Goal: Information Seeking & Learning: Find contact information

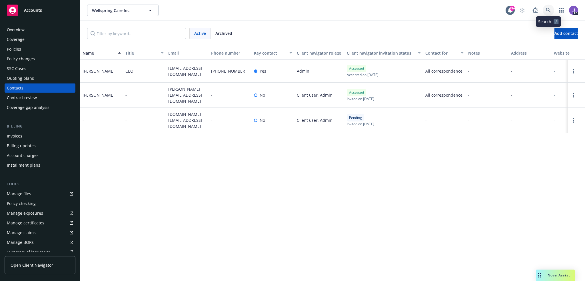
click at [554, 11] on link at bounding box center [548, 10] width 11 height 11
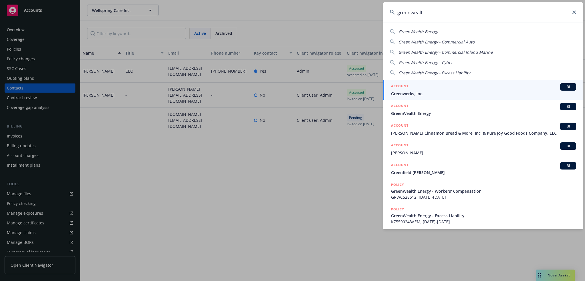
type input "greenwealth"
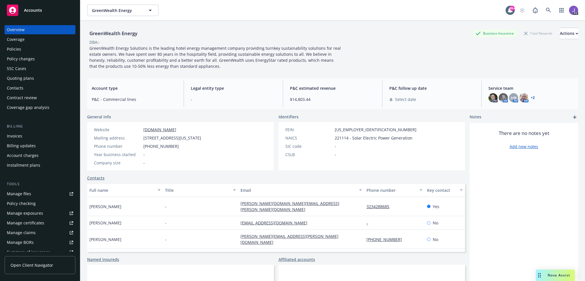
drag, startPoint x: 123, startPoint y: 233, endPoint x: 90, endPoint y: 232, distance: 32.9
click at [90, 232] on div "[PERSON_NAME]" at bounding box center [125, 239] width 76 height 19
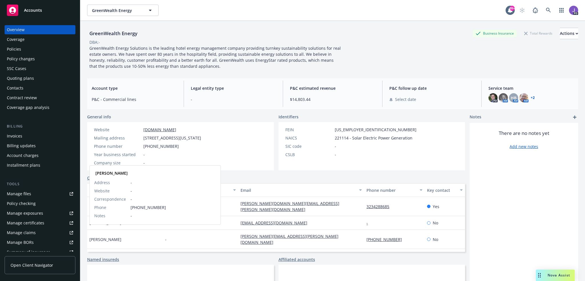
copy span "[PERSON_NAME]"
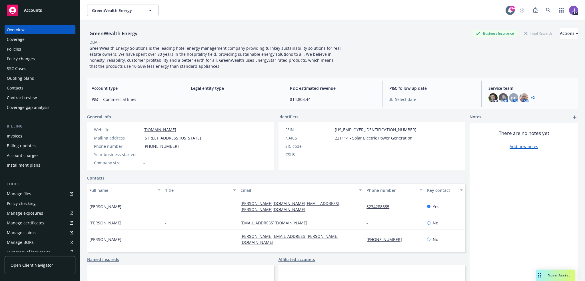
click at [157, 38] on div "GreenWealth Energy Business Insurance Total Rewards Actions" at bounding box center [332, 33] width 491 height 11
click at [27, 77] on div "Quoting plans" at bounding box center [20, 78] width 27 height 9
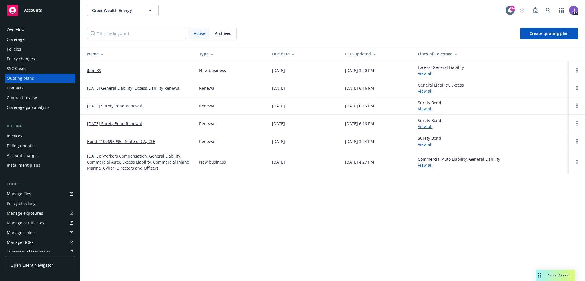
click at [92, 70] on link "$4m XS" at bounding box center [94, 70] width 14 height 6
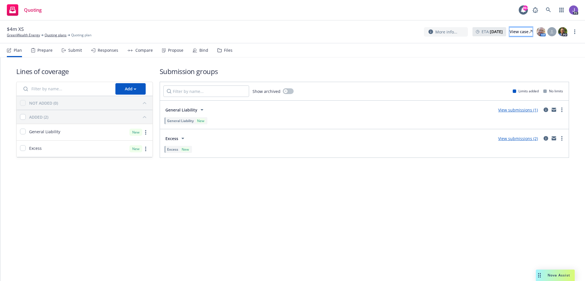
click at [510, 33] on div "View case" at bounding box center [521, 31] width 23 height 9
click at [175, 49] on div "Propose" at bounding box center [175, 50] width 15 height 5
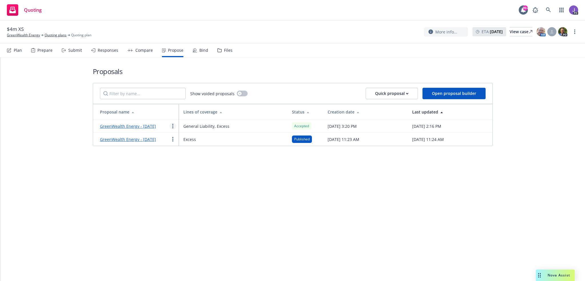
click at [172, 128] on icon "more" at bounding box center [172, 126] width 1 height 5
click at [142, 189] on div "Proposals Show voided proposals Quick proposal Open proposal builder Proposal n…" at bounding box center [292, 168] width 585 height 223
click at [23, 36] on link "GreenWealth Energy" at bounding box center [23, 35] width 33 height 5
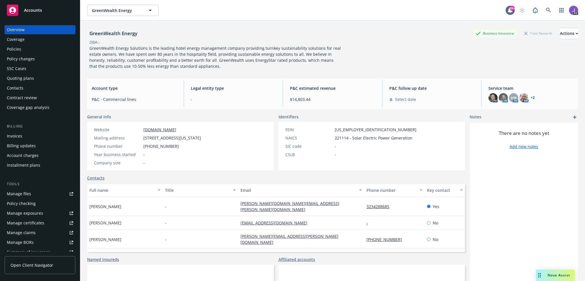
click at [15, 51] on div "Policies" at bounding box center [14, 49] width 14 height 9
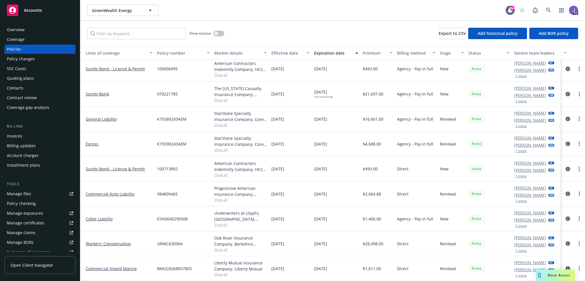
scroll to position [7, 0]
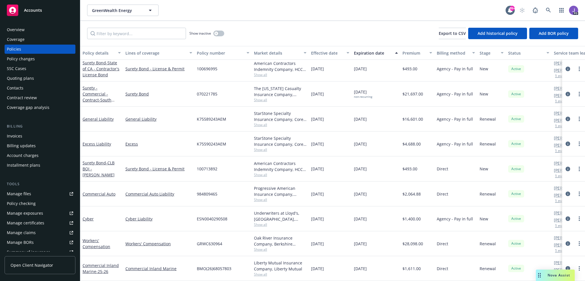
click at [257, 122] on span "Show all" at bounding box center [280, 124] width 53 height 5
click at [176, 141] on link "Excess" at bounding box center [158, 144] width 67 height 6
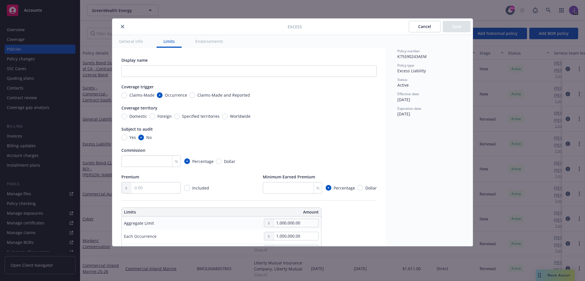
click at [123, 27] on icon "close" at bounding box center [122, 26] width 3 height 3
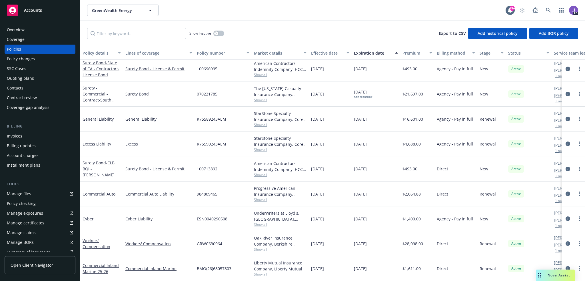
click at [255, 122] on span "Show all" at bounding box center [280, 124] width 53 height 5
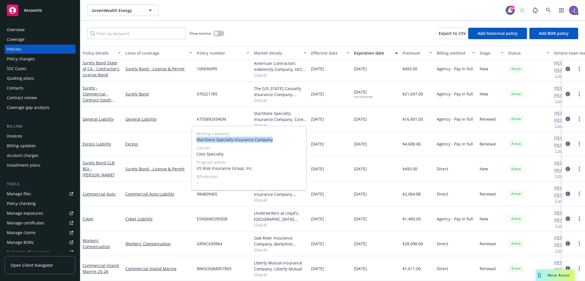
drag, startPoint x: 197, startPoint y: 139, endPoint x: 274, endPoint y: 140, distance: 76.9
click at [274, 140] on span "StarStone Specialty Insurance Company" at bounding box center [249, 140] width 105 height 6
copy span "StarStone Specialty Insurance Company"
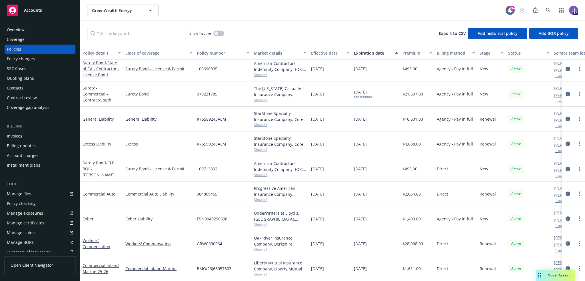
drag, startPoint x: 248, startPoint y: 21, endPoint x: 87, endPoint y: 23, distance: 161.2
click at [248, 21] on div "Show inactive Export to CSV Add historical policy Add BOR policy" at bounding box center [332, 33] width 505 height 25
click at [36, 31] on div "Overview" at bounding box center [40, 29] width 66 height 9
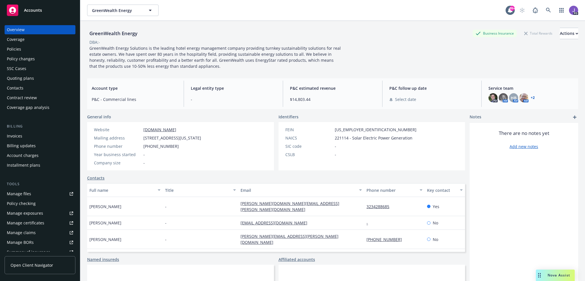
drag, startPoint x: 239, startPoint y: 137, endPoint x: 145, endPoint y: 138, distance: 93.7
click at [144, 138] on div "Mailing address [STREET_ADDRESS][US_STATE]" at bounding box center [148, 138] width 112 height 6
copy span "[STREET_ADDRESS][US_STATE]"
drag, startPoint x: 140, startPoint y: 34, endPoint x: 89, endPoint y: 33, distance: 50.9
click at [89, 33] on div "GreenWealth Energy Business Insurance Total Rewards Actions" at bounding box center [332, 33] width 491 height 11
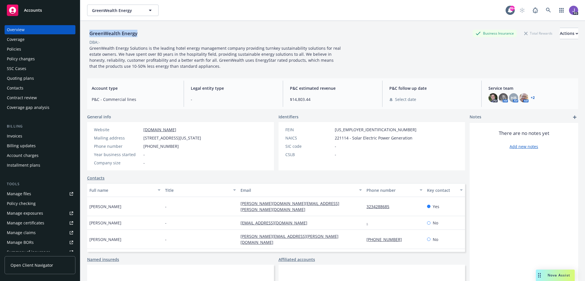
copy div "GreenWealth Energy"
click at [16, 49] on div "Policies" at bounding box center [14, 49] width 14 height 9
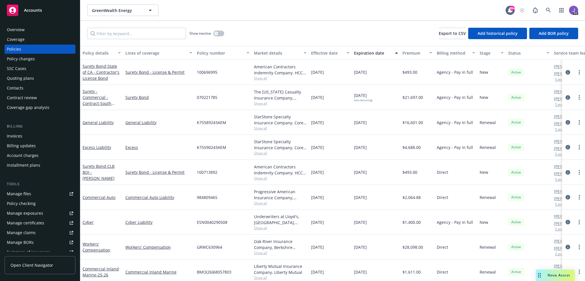
click at [213, 120] on span "K75589243AEM" at bounding box center [211, 122] width 29 height 6
copy span "K75589243AEM"
click at [210, 147] on span "K75590243AEM" at bounding box center [211, 147] width 29 height 6
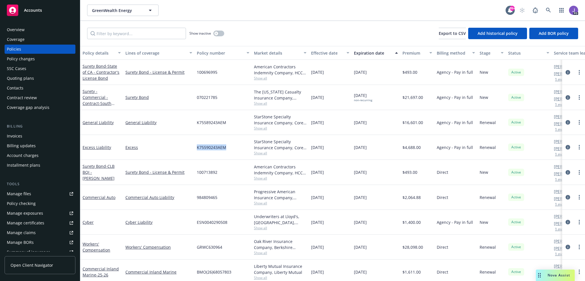
copy span "K75590243AEM"
click at [212, 147] on span "K75590243AEM" at bounding box center [211, 147] width 29 height 6
copy span "K75590243AEM"
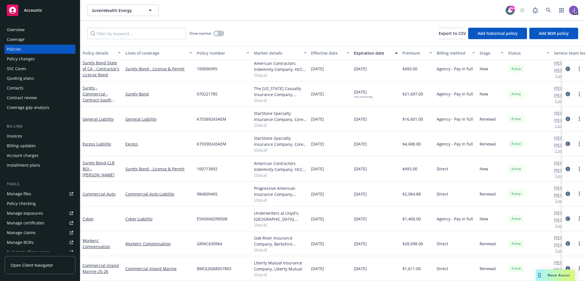
scroll to position [7, 0]
click at [207, 116] on span "K75589243AEM" at bounding box center [211, 119] width 29 height 6
copy span "K75589243AEM"
click at [253, 33] on div "Show inactive Export to CSV Add historical policy Add BOR policy" at bounding box center [332, 33] width 505 height 25
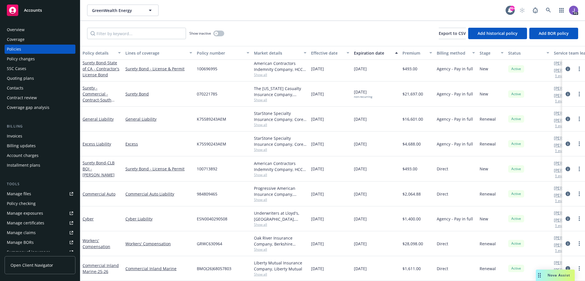
click at [279, 11] on div "GreenWealth Energy GreenWealth Energy" at bounding box center [296, 10] width 419 height 11
click at [546, 10] on icon at bounding box center [548, 10] width 5 height 5
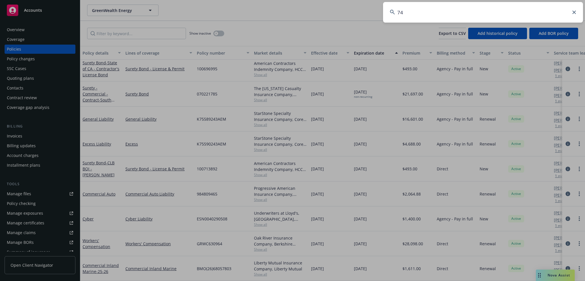
type input "747"
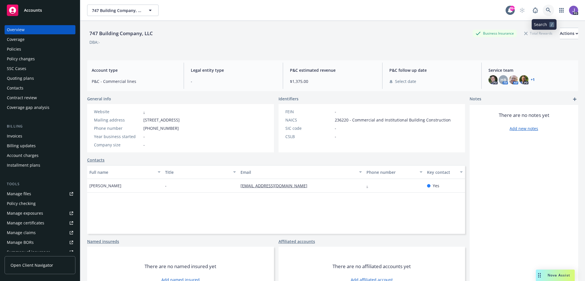
click at [546, 10] on icon at bounding box center [548, 10] width 5 height 5
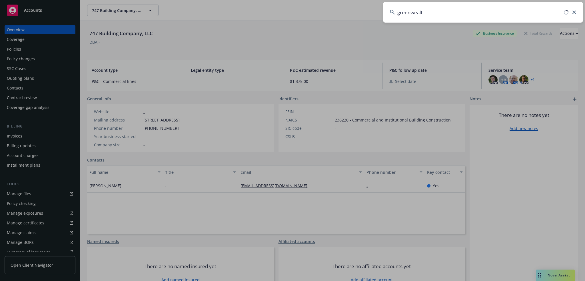
type input "greenwealth"
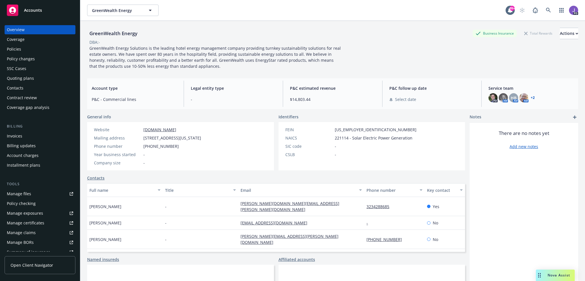
drag, startPoint x: 27, startPoint y: 50, endPoint x: 117, endPoint y: 105, distance: 105.2
click at [27, 50] on div "Policies" at bounding box center [40, 49] width 66 height 9
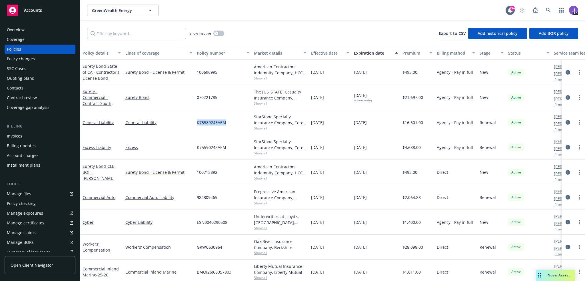
drag, startPoint x: 231, startPoint y: 122, endPoint x: 194, endPoint y: 123, distance: 36.9
click at [194, 123] on div "General Liability General Liability K75589243AEM StarStone Specialty Insurance …" at bounding box center [355, 122] width 551 height 25
drag, startPoint x: 225, startPoint y: 149, endPoint x: 206, endPoint y: 140, distance: 20.7
click at [196, 147] on div "K75590243AEM" at bounding box center [223, 147] width 57 height 25
drag, startPoint x: 228, startPoint y: 123, endPoint x: 197, endPoint y: 122, distance: 30.3
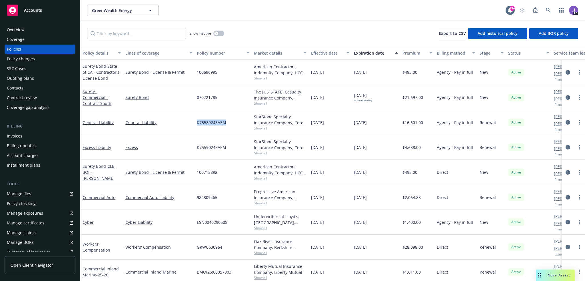
click at [197, 122] on div "K75589243AEM" at bounding box center [223, 122] width 57 height 25
drag, startPoint x: 225, startPoint y: 147, endPoint x: 196, endPoint y: 147, distance: 28.9
click at [196, 147] on div "K75590243AEM" at bounding box center [223, 147] width 57 height 25
click at [27, 33] on div "Overview" at bounding box center [40, 29] width 66 height 9
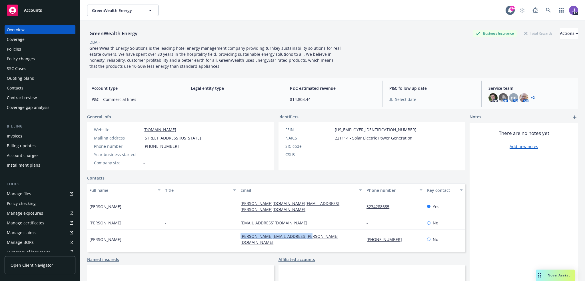
drag, startPoint x: 312, startPoint y: 231, endPoint x: 235, endPoint y: 233, distance: 76.6
click at [235, 233] on div "[PERSON_NAME] - [PERSON_NAME][EMAIL_ADDRESS][PERSON_NAME][DOMAIN_NAME] [PHONE_N…" at bounding box center [276, 239] width 378 height 19
click at [309, 231] on div "[PERSON_NAME][EMAIL_ADDRESS][PERSON_NAME][DOMAIN_NAME]" at bounding box center [301, 239] width 126 height 19
drag, startPoint x: 317, startPoint y: 232, endPoint x: 229, endPoint y: 228, distance: 87.5
click at [229, 230] on div "[PERSON_NAME] - [PERSON_NAME][EMAIL_ADDRESS][PERSON_NAME][DOMAIN_NAME] [PHONE_N…" at bounding box center [276, 239] width 378 height 19
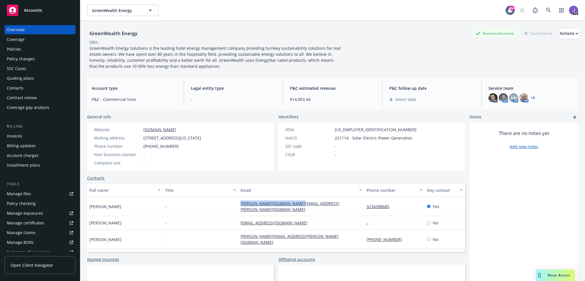
drag, startPoint x: 299, startPoint y: 201, endPoint x: 261, endPoint y: 218, distance: 42.1
click at [236, 204] on div "Joyce Kim - [DOMAIN_NAME][EMAIL_ADDRESS][PERSON_NAME][DOMAIN_NAME] 3234288685 Y…" at bounding box center [276, 206] width 378 height 19
drag, startPoint x: 303, startPoint y: 231, endPoint x: 238, endPoint y: 232, distance: 65.2
click at [238, 232] on div "[PERSON_NAME][EMAIL_ADDRESS][PERSON_NAME][DOMAIN_NAME]" at bounding box center [301, 239] width 126 height 19
click at [224, 231] on div "-" at bounding box center [201, 239] width 76 height 19
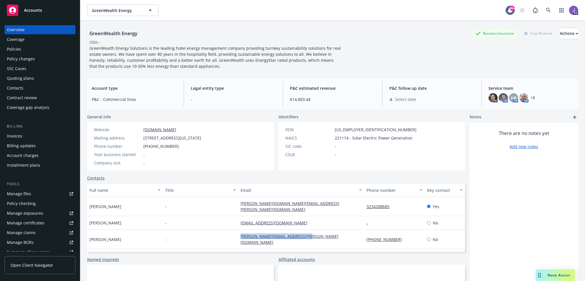
drag, startPoint x: 311, startPoint y: 231, endPoint x: 239, endPoint y: 234, distance: 72.9
click at [239, 234] on div "[PERSON_NAME][EMAIL_ADDRESS][PERSON_NAME][DOMAIN_NAME]" at bounding box center [301, 239] width 126 height 19
click at [543, 10] on link at bounding box center [548, 10] width 11 height 11
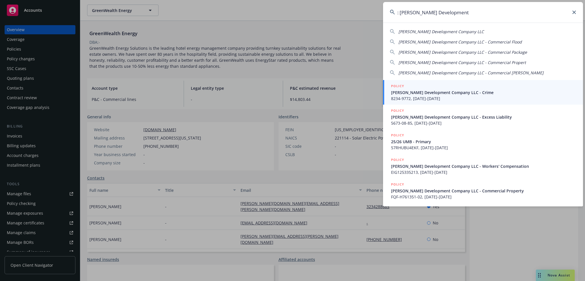
type input ": [PERSON_NAME] Development"
click at [434, 90] on span "[PERSON_NAME] Development Company LLC - Crime" at bounding box center [483, 92] width 185 height 6
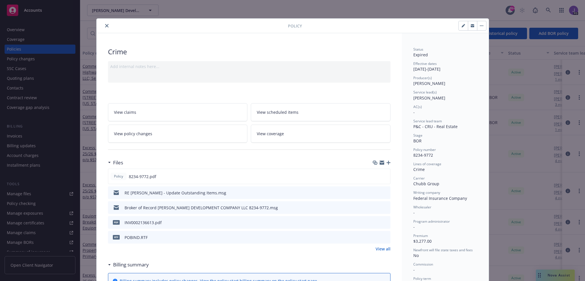
click at [105, 24] on icon "close" at bounding box center [106, 25] width 3 height 3
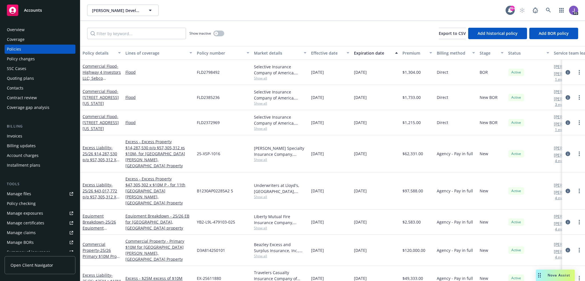
click at [19, 31] on div "Overview" at bounding box center [16, 29] width 18 height 9
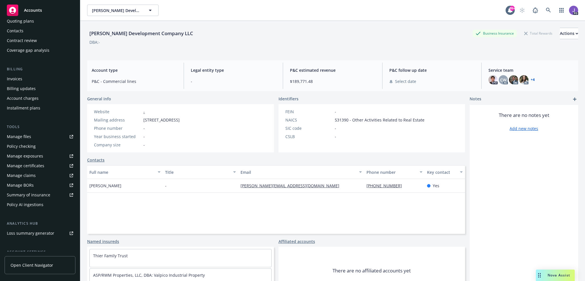
scroll to position [111, 0]
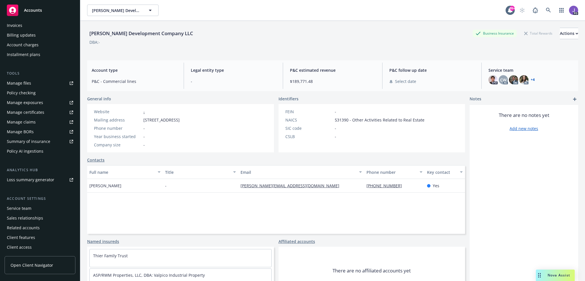
click at [28, 211] on div "Service team" at bounding box center [19, 208] width 25 height 9
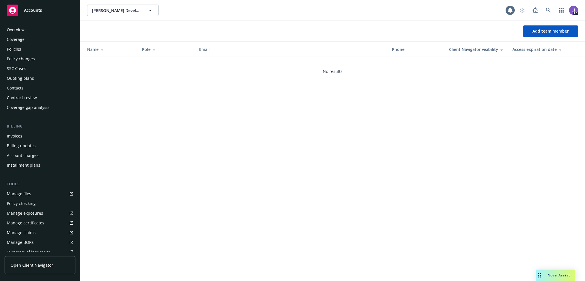
scroll to position [111, 0]
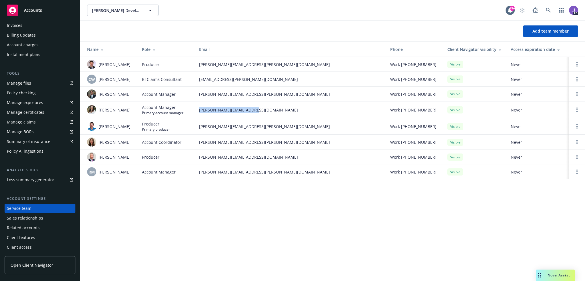
drag, startPoint x: 255, startPoint y: 111, endPoint x: 199, endPoint y: 111, distance: 56.3
click at [199, 111] on td "[PERSON_NAME][EMAIL_ADDRESS][DOMAIN_NAME]" at bounding box center [290, 109] width 191 height 17
copy span "[PERSON_NAME][EMAIL_ADDRESS][DOMAIN_NAME]"
